Goal: Transaction & Acquisition: Purchase product/service

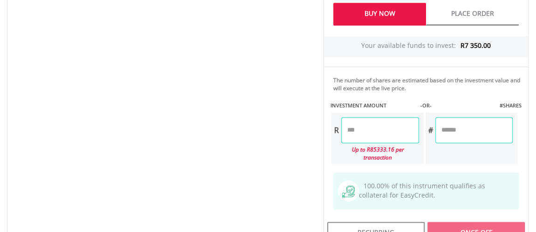
scroll to position [467, 0]
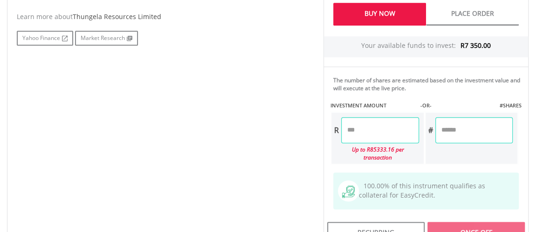
click at [360, 130] on input "number" at bounding box center [379, 130] width 77 height 26
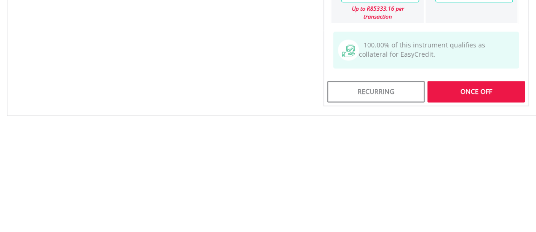
scroll to position [496, 0]
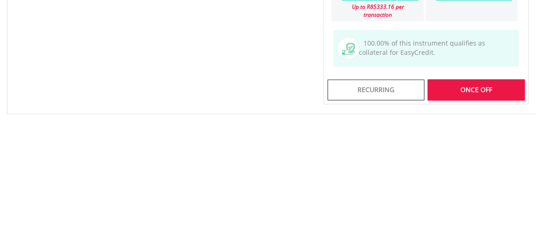
click at [475, 193] on div "Last Updated Price: 15-min. Delay* Price Update Cost: 1 Credits Request A Price…" at bounding box center [425, 10] width 219 height 415
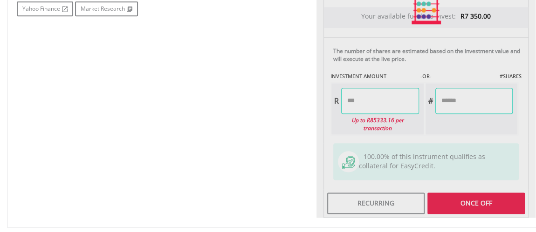
type input "******"
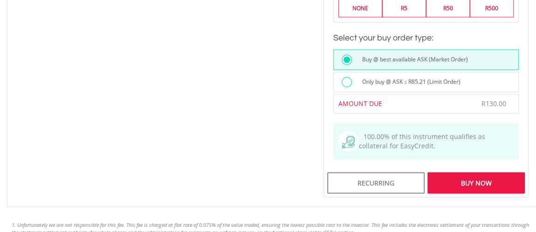
scroll to position [748, 0]
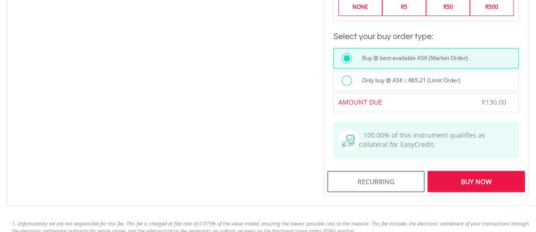
click at [474, 171] on div "Buy Now" at bounding box center [475, 181] width 97 height 21
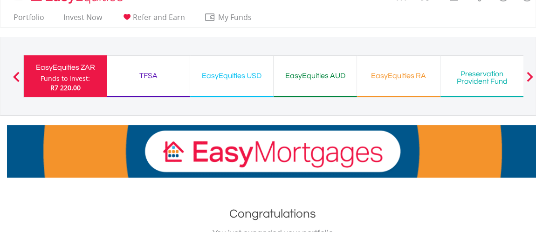
scroll to position [15, 0]
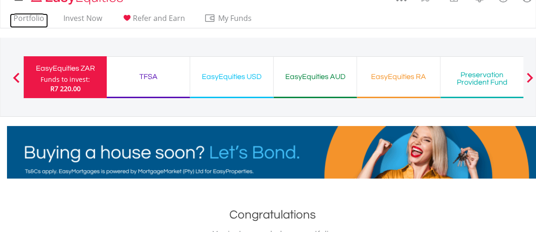
click at [20, 19] on link "Portfolio" at bounding box center [29, 21] width 38 height 14
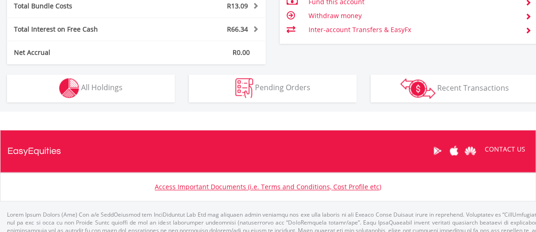
scroll to position [539, 0]
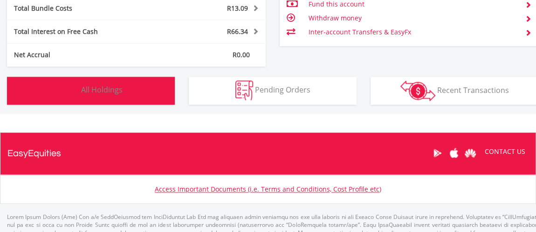
click at [122, 88] on span "All Holdings" at bounding box center [101, 90] width 41 height 10
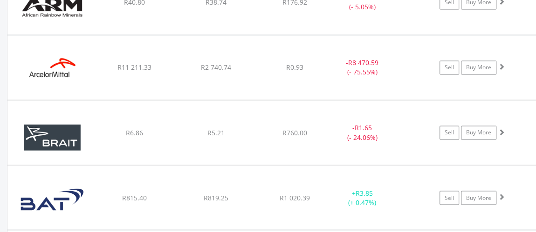
scroll to position [749, 0]
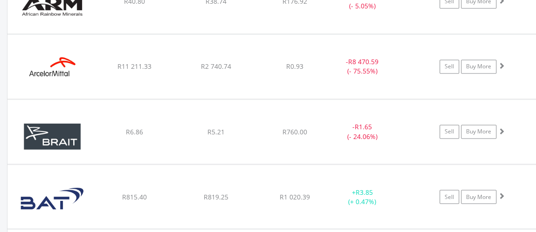
click at [170, 34] on div "﻿ British American Tobacco PLC R815.40 R819.25 R1 020.39 + R3.85 (+ 0.47%) Sell…" at bounding box center [272, 1] width 530 height 64
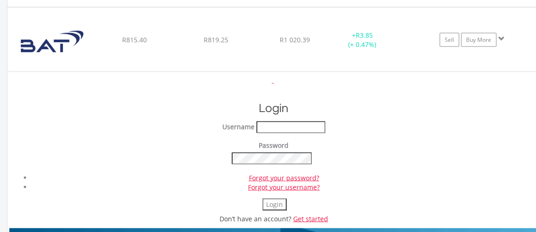
scroll to position [902, 0]
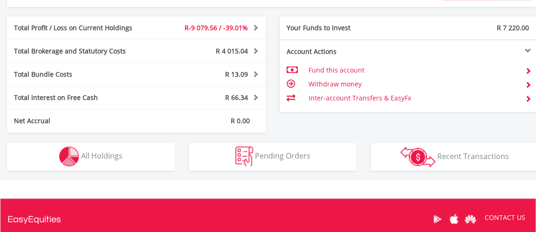
scroll to position [517, 0]
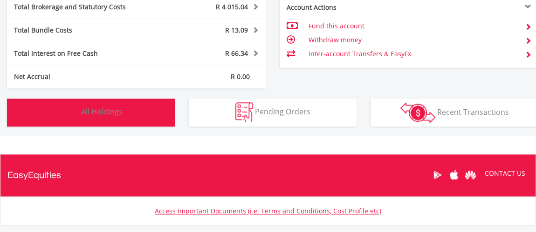
click at [119, 111] on span "All Holdings" at bounding box center [101, 112] width 41 height 10
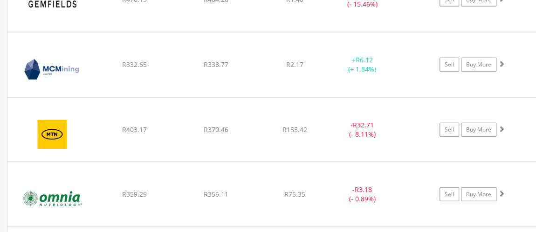
scroll to position [1273, 0]
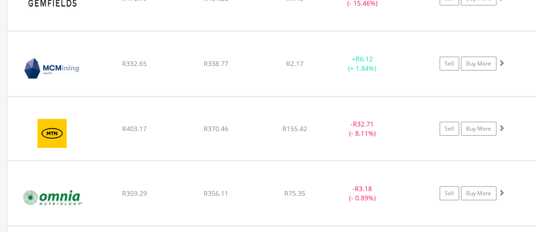
click at [502, 60] on span at bounding box center [501, 63] width 7 height 7
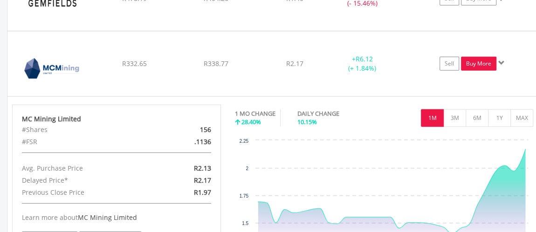
click at [481, 61] on link "Buy More" at bounding box center [478, 64] width 35 height 14
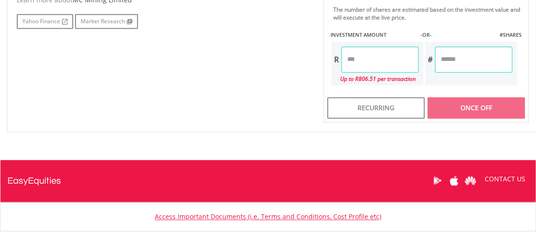
scroll to position [482, 0]
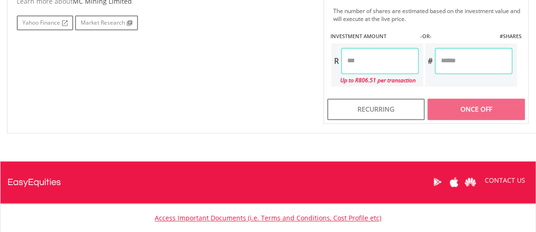
click at [387, 58] on input "number" at bounding box center [379, 61] width 77 height 26
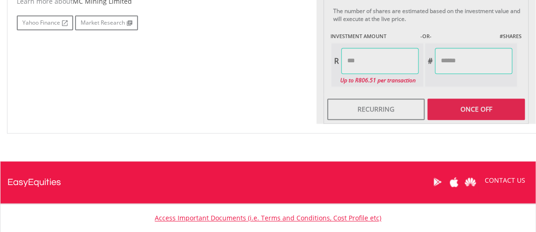
type input "******"
type input "********"
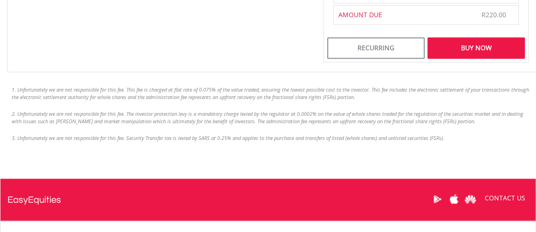
scroll to position [769, 0]
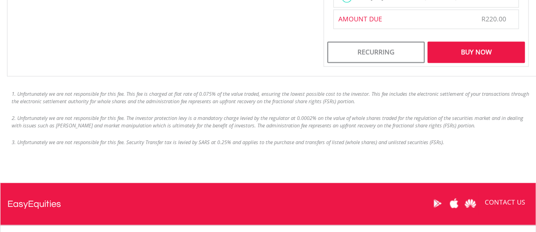
click at [472, 59] on div "Buy Now" at bounding box center [475, 51] width 97 height 21
